Goal: Check status: Check status

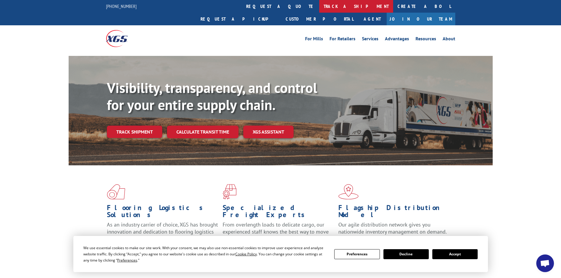
click at [319, 8] on link "track a shipment" at bounding box center [356, 6] width 74 height 13
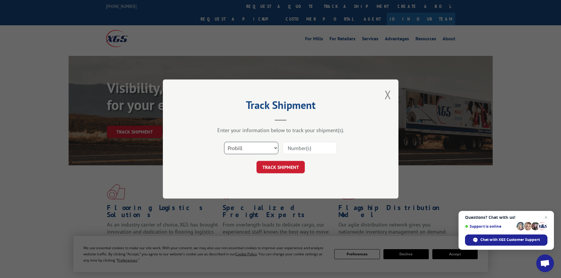
drag, startPoint x: 251, startPoint y: 148, endPoint x: 252, endPoint y: 153, distance: 5.4
click at [251, 149] on select "Select category... Probill BOL PO" at bounding box center [251, 148] width 54 height 12
select select "bol"
click at [224, 142] on select "Select category... Probill BOL PO" at bounding box center [251, 148] width 54 height 12
click at [294, 146] on input at bounding box center [310, 148] width 54 height 12
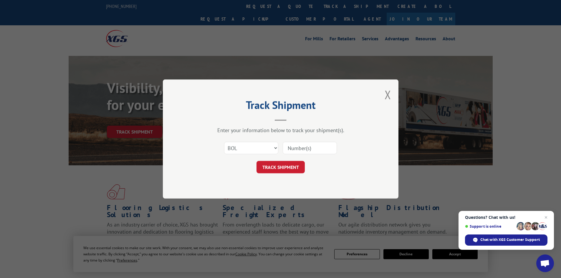
paste input "1Z87674V0310590286"
type input "1Z87674V0310590286"
click at [287, 170] on button "TRACK SHIPMENT" at bounding box center [281, 167] width 48 height 12
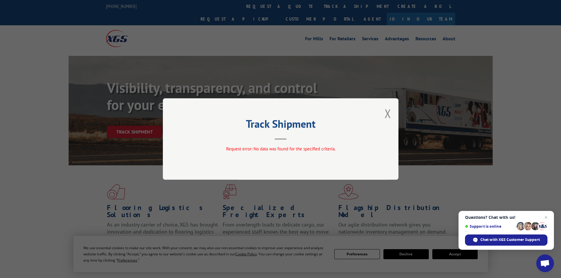
click at [382, 113] on div "Track Shipment Request error: No data was found for the specified criteria." at bounding box center [281, 139] width 236 height 82
click at [386, 114] on button "Close modal" at bounding box center [388, 114] width 6 height 16
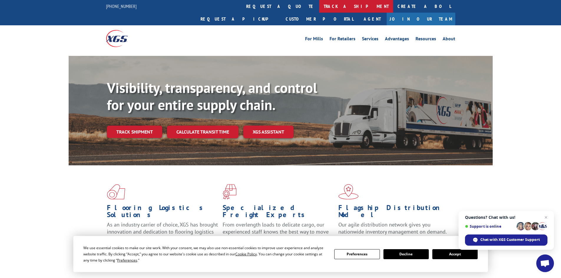
click at [319, 6] on link "track a shipment" at bounding box center [356, 6] width 74 height 13
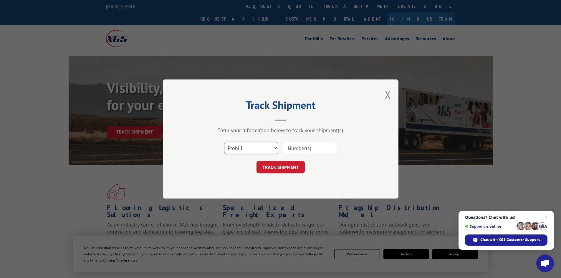
click at [248, 149] on select "Select category... Probill BOL PO" at bounding box center [251, 148] width 54 height 12
select select "bol"
click at [224, 142] on select "Select category... Probill BOL PO" at bounding box center [251, 148] width 54 height 12
click at [304, 148] on input at bounding box center [310, 148] width 54 height 12
paste input "7080090"
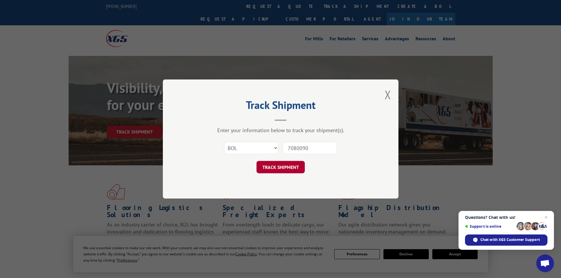
type input "7080090"
click at [277, 169] on button "TRACK SHIPMENT" at bounding box center [281, 167] width 48 height 12
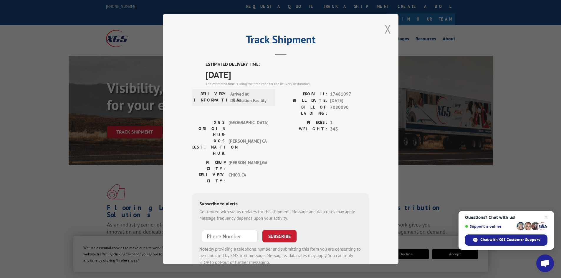
click at [385, 31] on button "Close modal" at bounding box center [388, 29] width 6 height 16
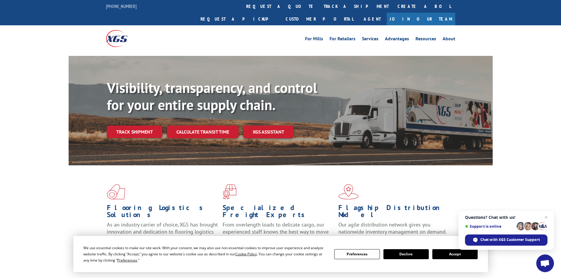
click at [453, 253] on button "Accept" at bounding box center [454, 254] width 45 height 10
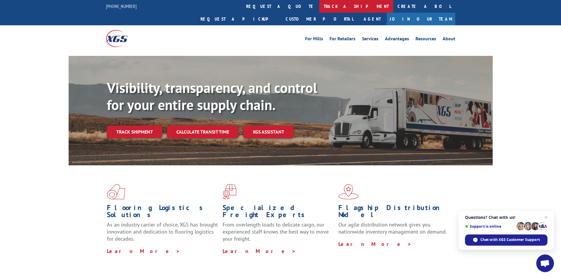
click at [319, 3] on link "track a shipment" at bounding box center [356, 6] width 74 height 13
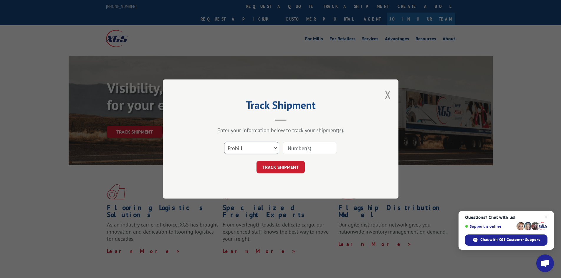
click at [253, 146] on select "Select category... Probill BOL PO" at bounding box center [251, 148] width 54 height 12
select select "po"
click at [224, 142] on select "Select category... Probill BOL PO" at bounding box center [251, 148] width 54 height 12
click at [284, 149] on input at bounding box center [310, 148] width 54 height 12
paste input "75542172"
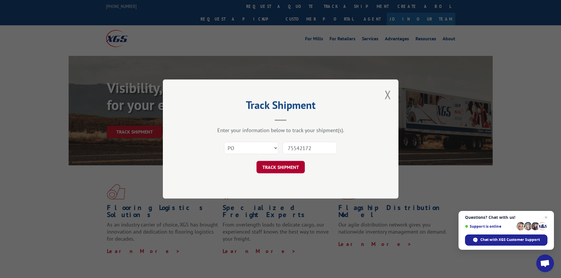
type input "75542172"
click at [279, 166] on button "TRACK SHIPMENT" at bounding box center [281, 167] width 48 height 12
